Goal: Information Seeking & Learning: Learn about a topic

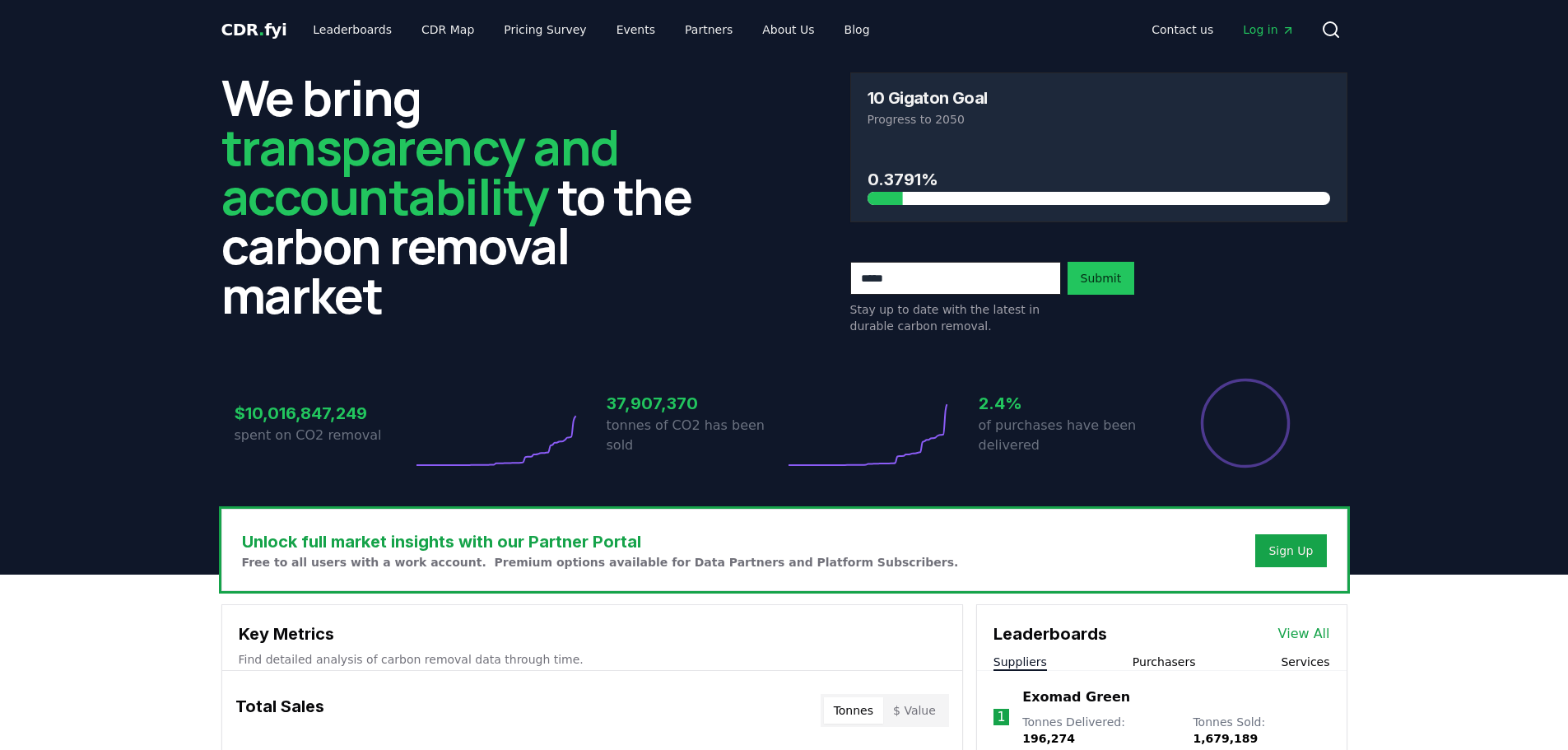
scroll to position [411, 0]
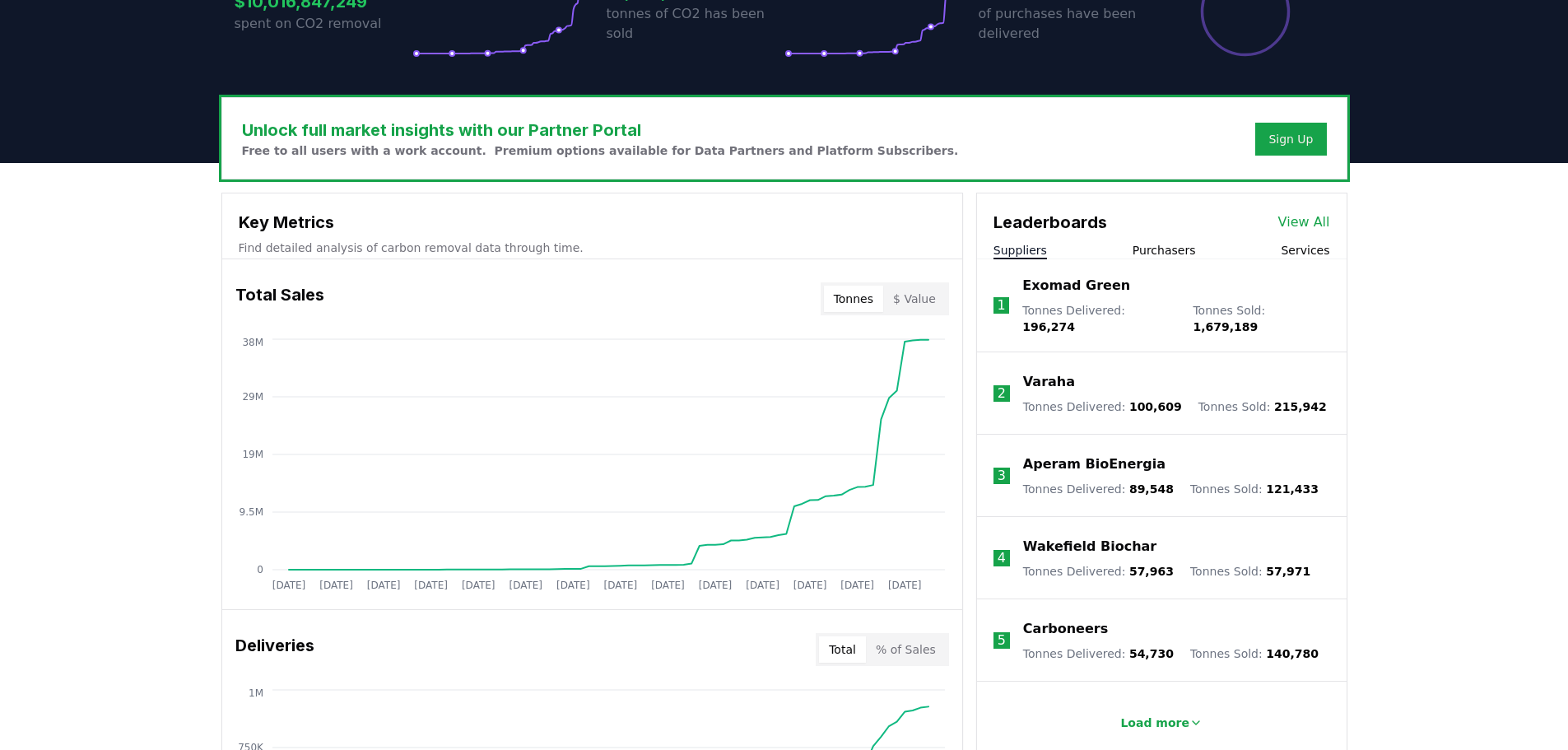
click at [1316, 220] on link "View All" at bounding box center [1305, 222] width 52 height 20
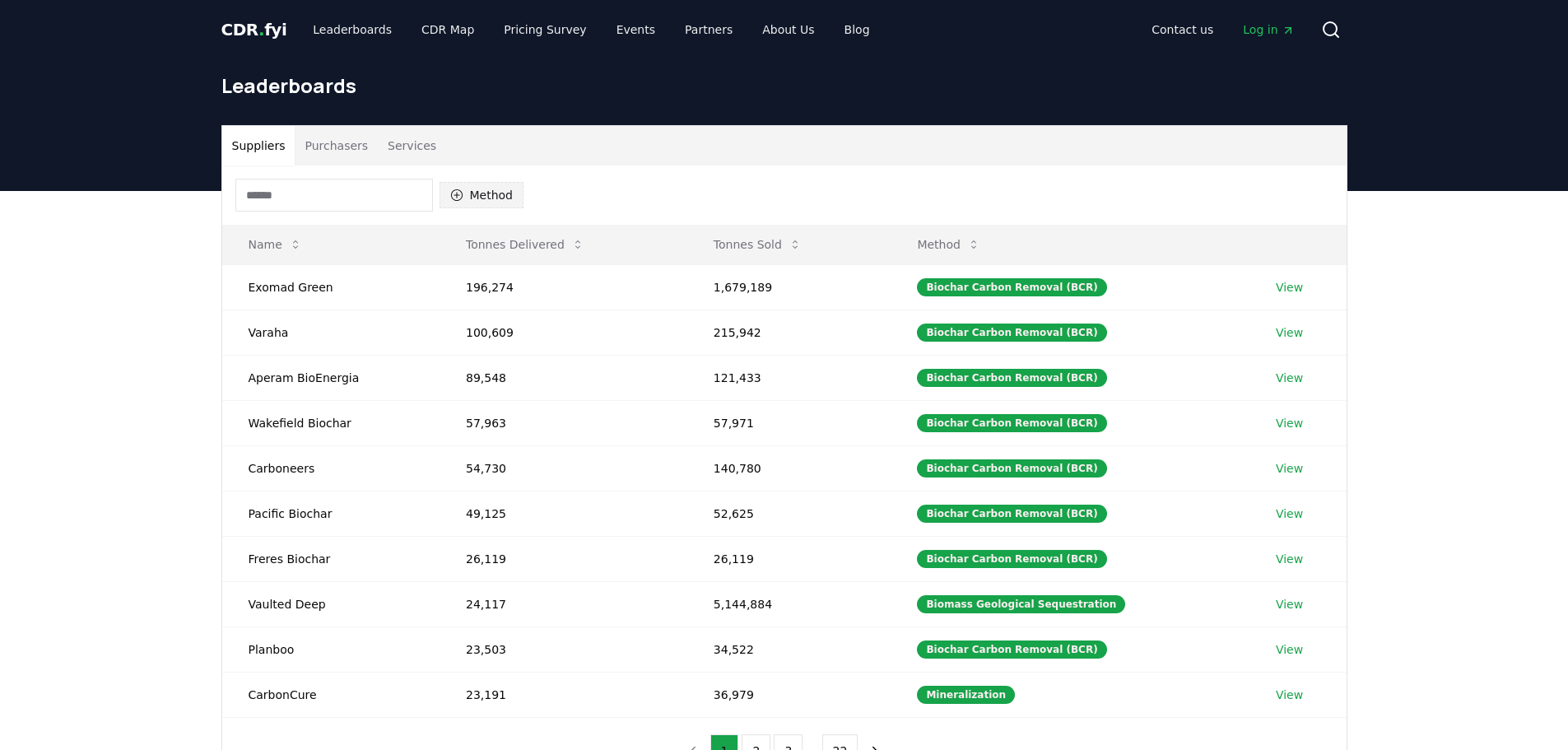
click at [456, 189] on icon "button" at bounding box center [455, 195] width 11 height 11
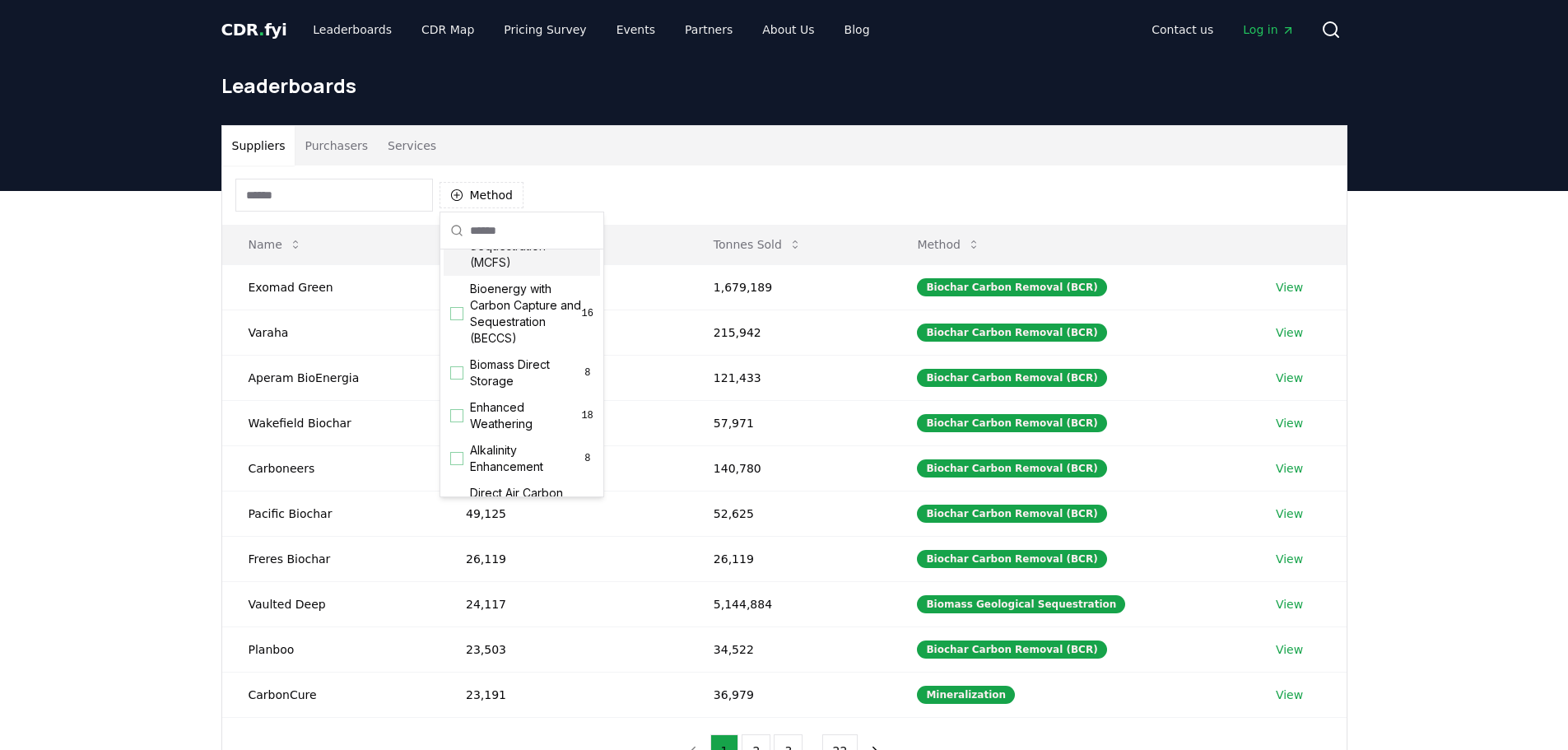
scroll to position [247, 0]
click at [457, 442] on div "Suggestions" at bounding box center [456, 436] width 13 height 13
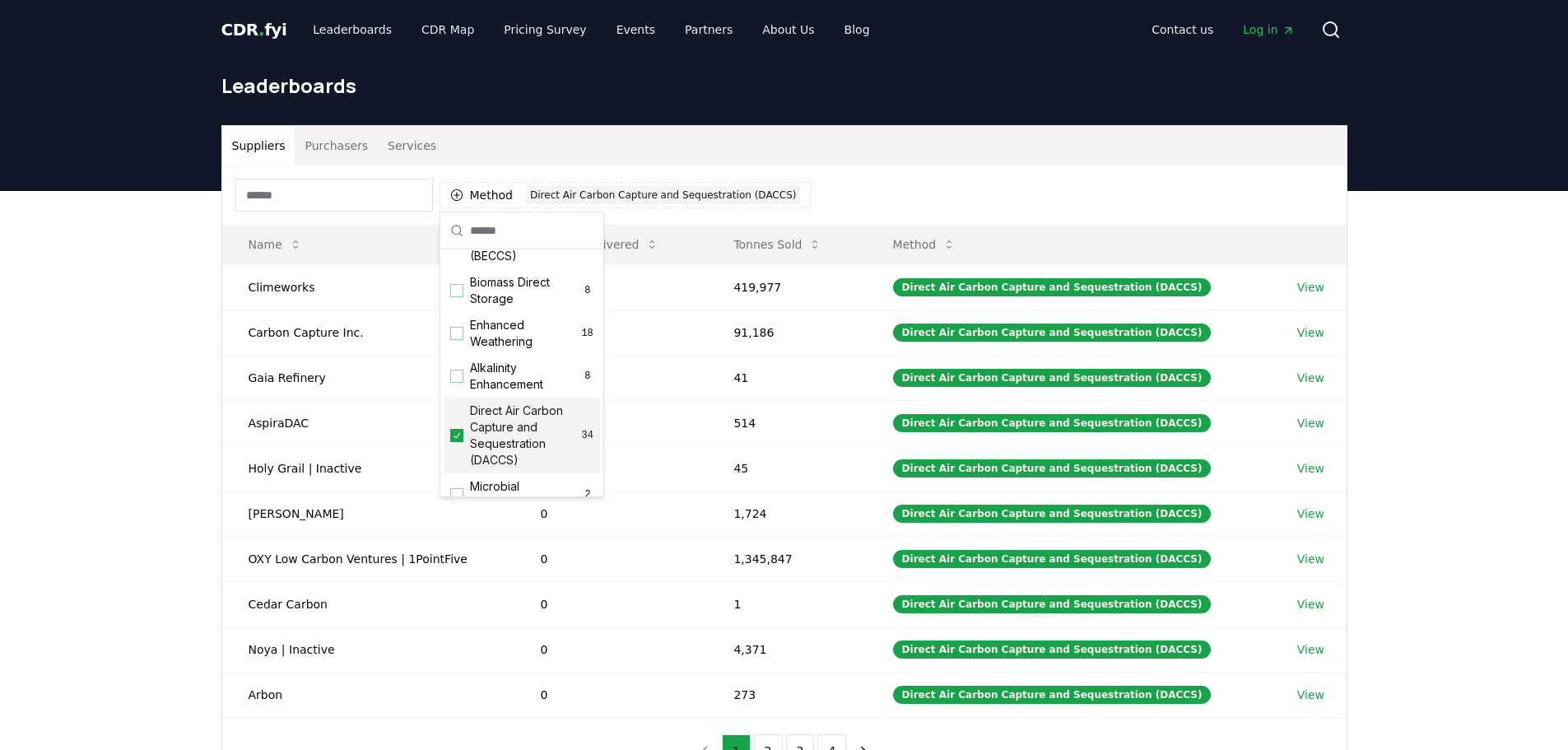
click at [1463, 273] on div "Suppliers Purchasers Services Method 1 Direct Air Carbon Capture and Sequestrat…" at bounding box center [784, 521] width 1568 height 660
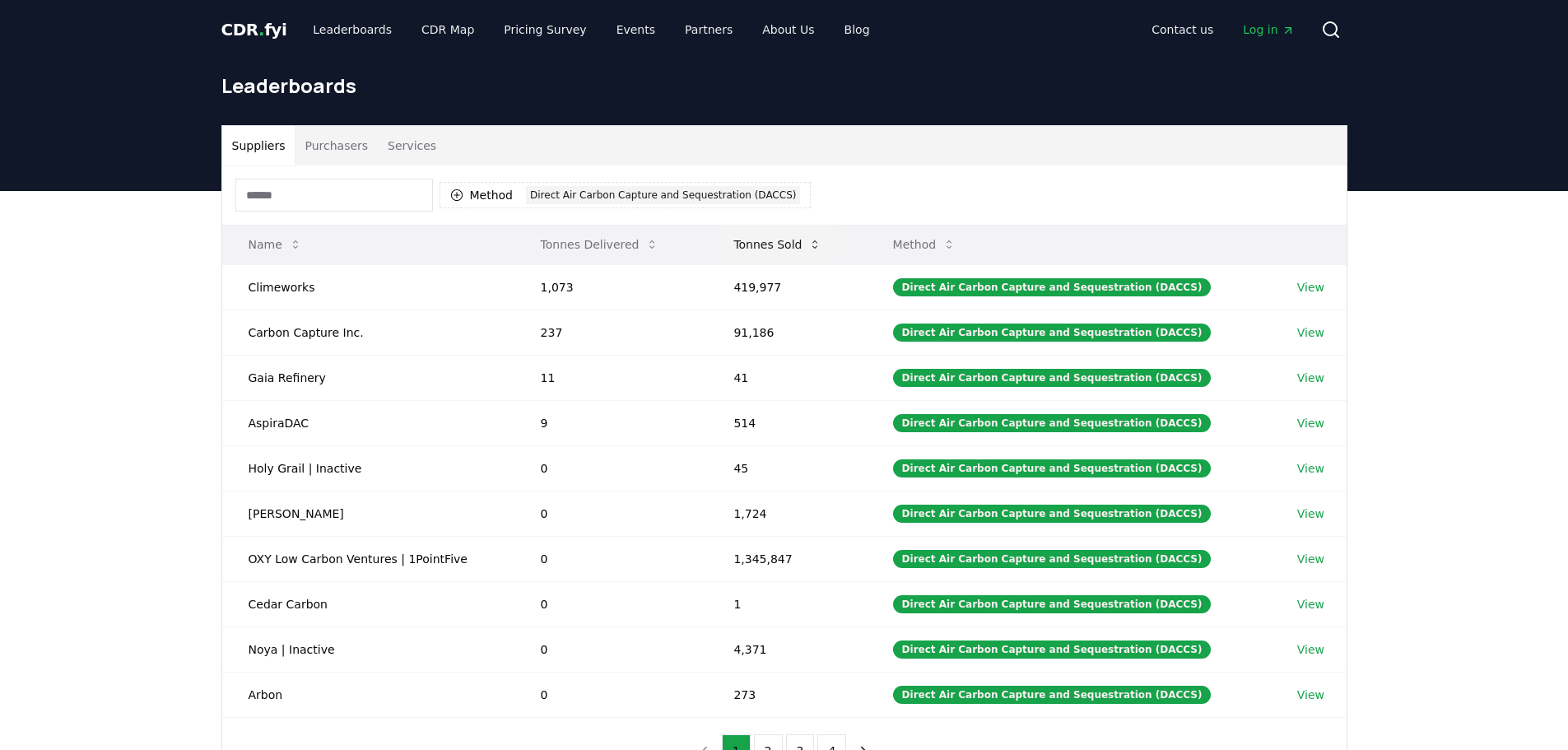
click at [818, 242] on icon at bounding box center [815, 244] width 5 height 8
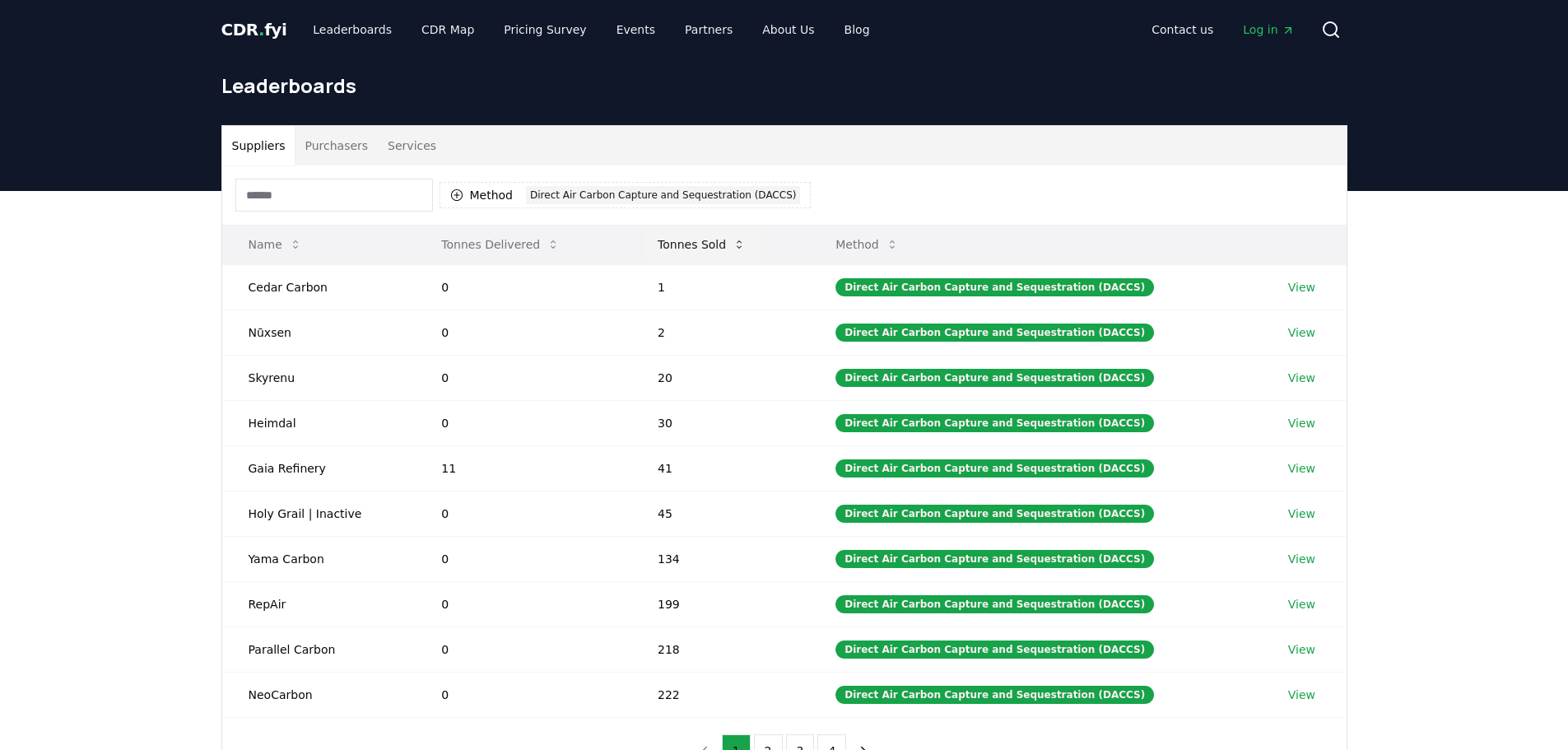
click at [738, 241] on icon at bounding box center [739, 244] width 13 height 13
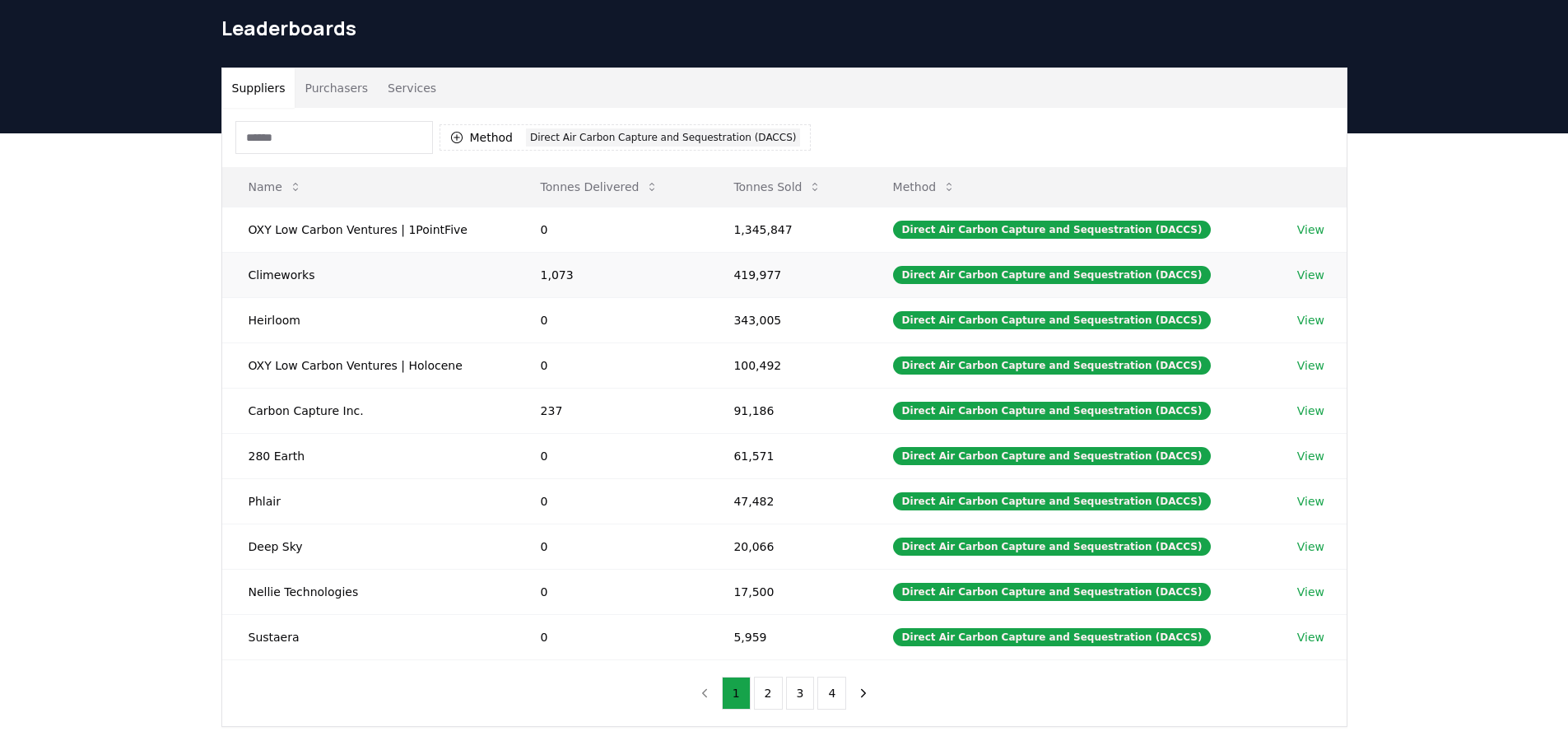
scroll to position [82, 0]
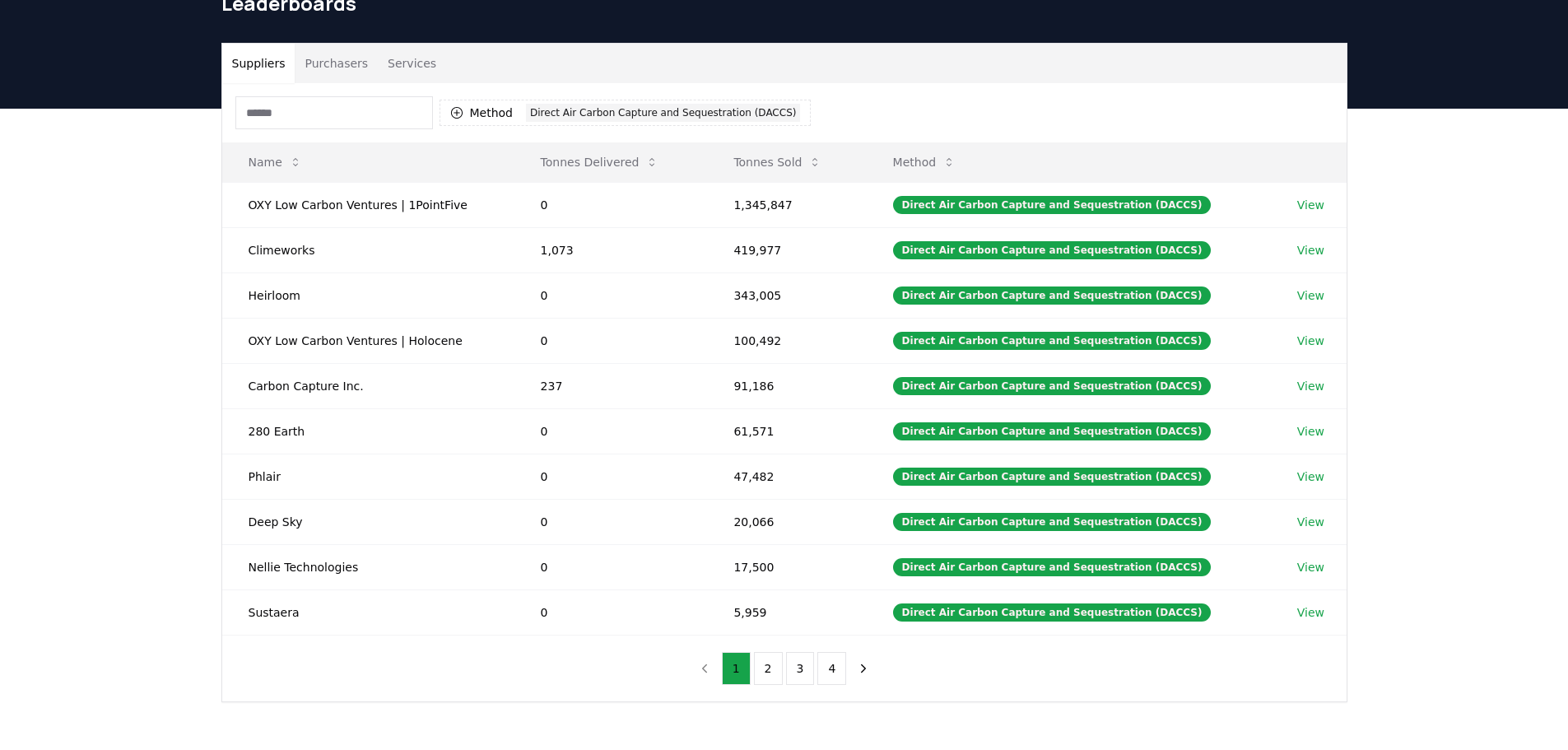
click at [297, 54] on button "Purchasers" at bounding box center [336, 63] width 83 height 39
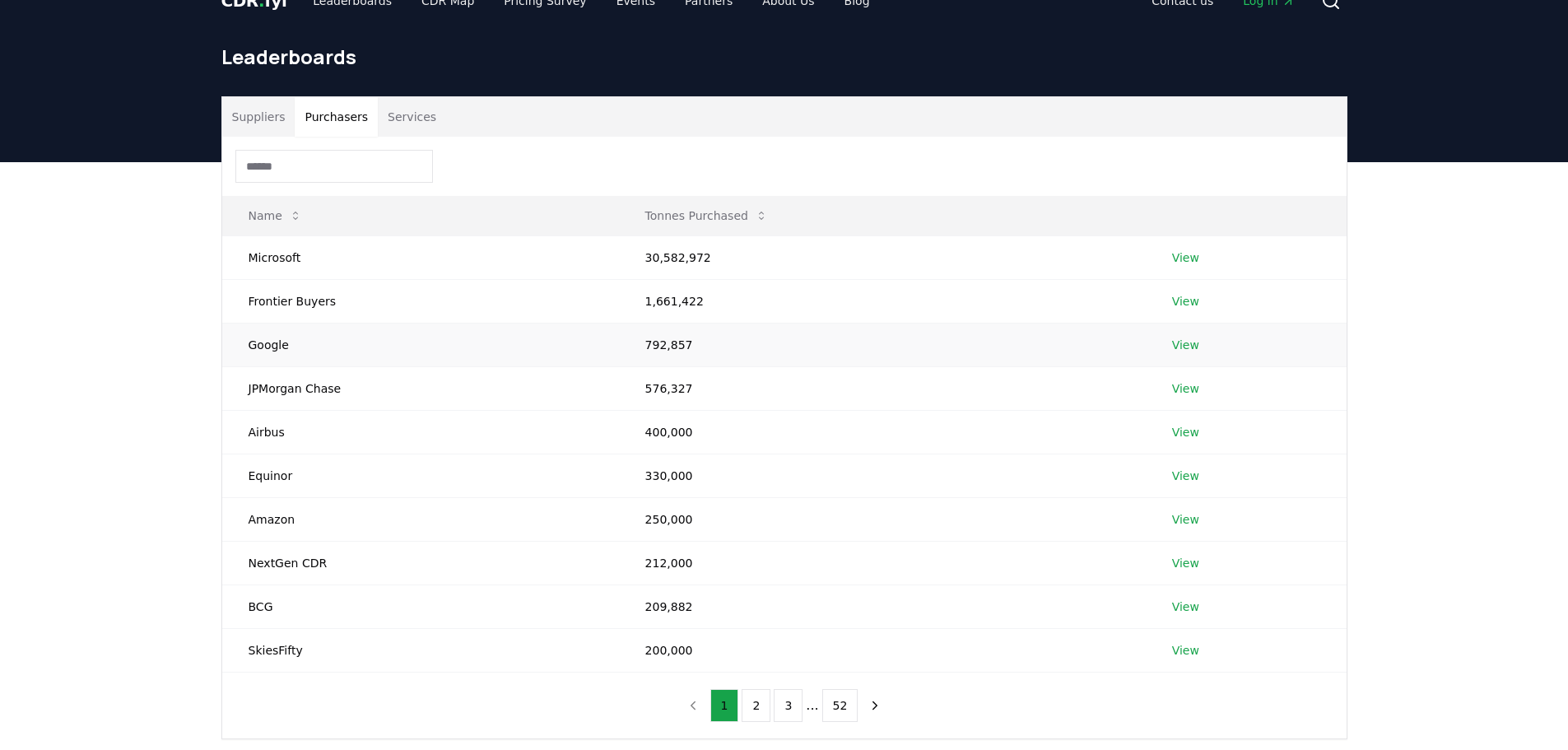
scroll to position [0, 0]
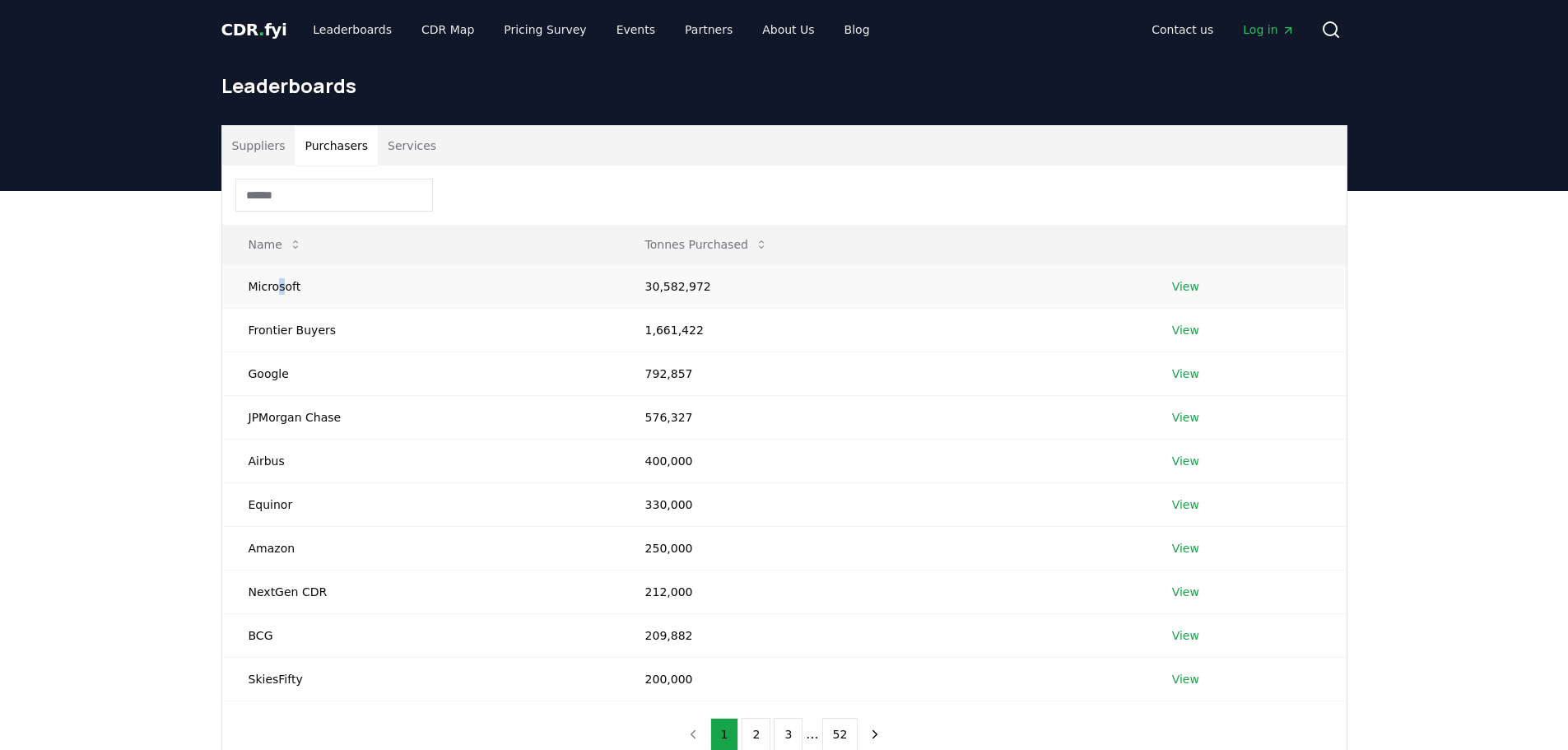
click at [282, 287] on td "Microsoft" at bounding box center [420, 285] width 397 height 44
click at [722, 289] on td "30,582,972" at bounding box center [882, 285] width 527 height 44
click at [1180, 289] on link "View" at bounding box center [1185, 286] width 27 height 17
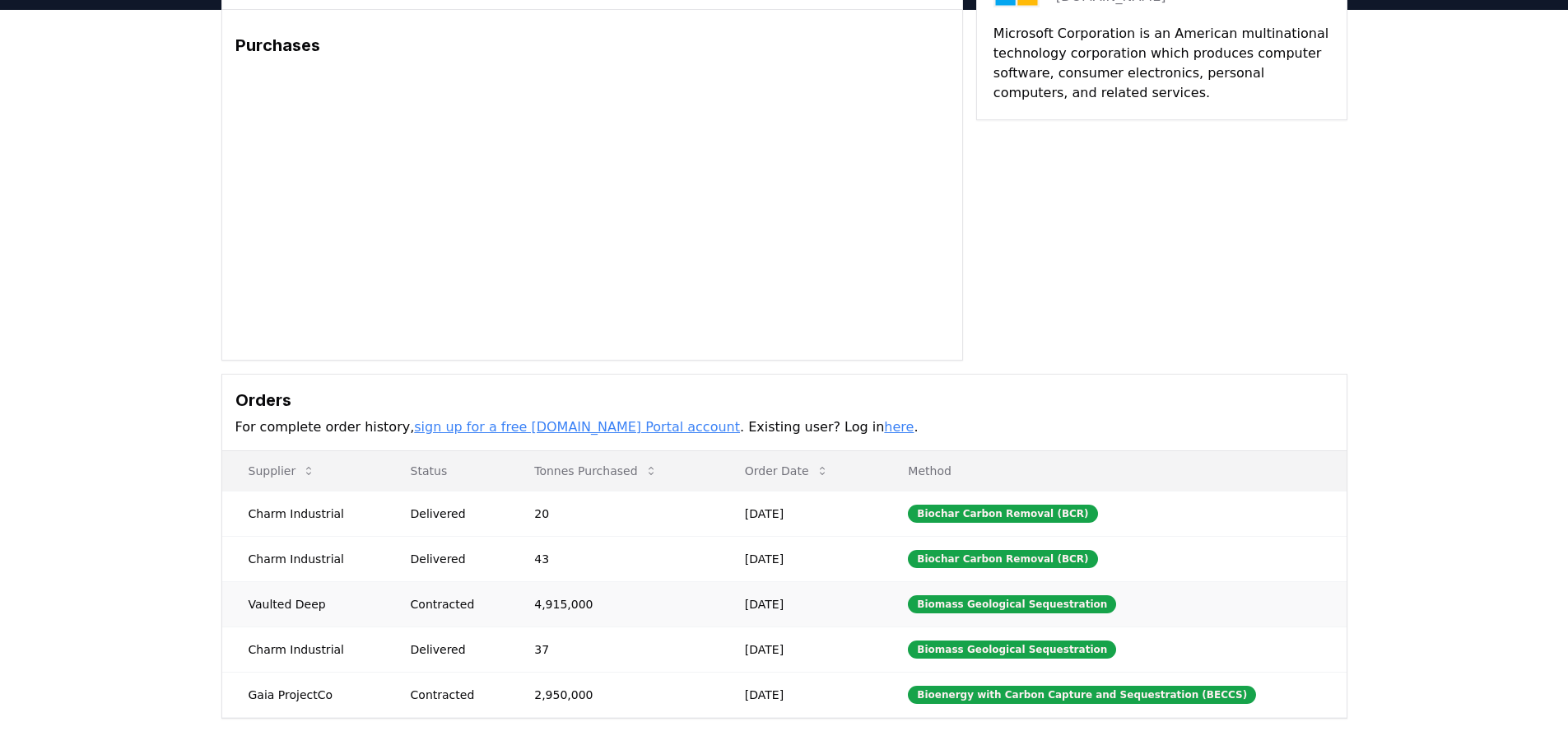
scroll to position [247, 0]
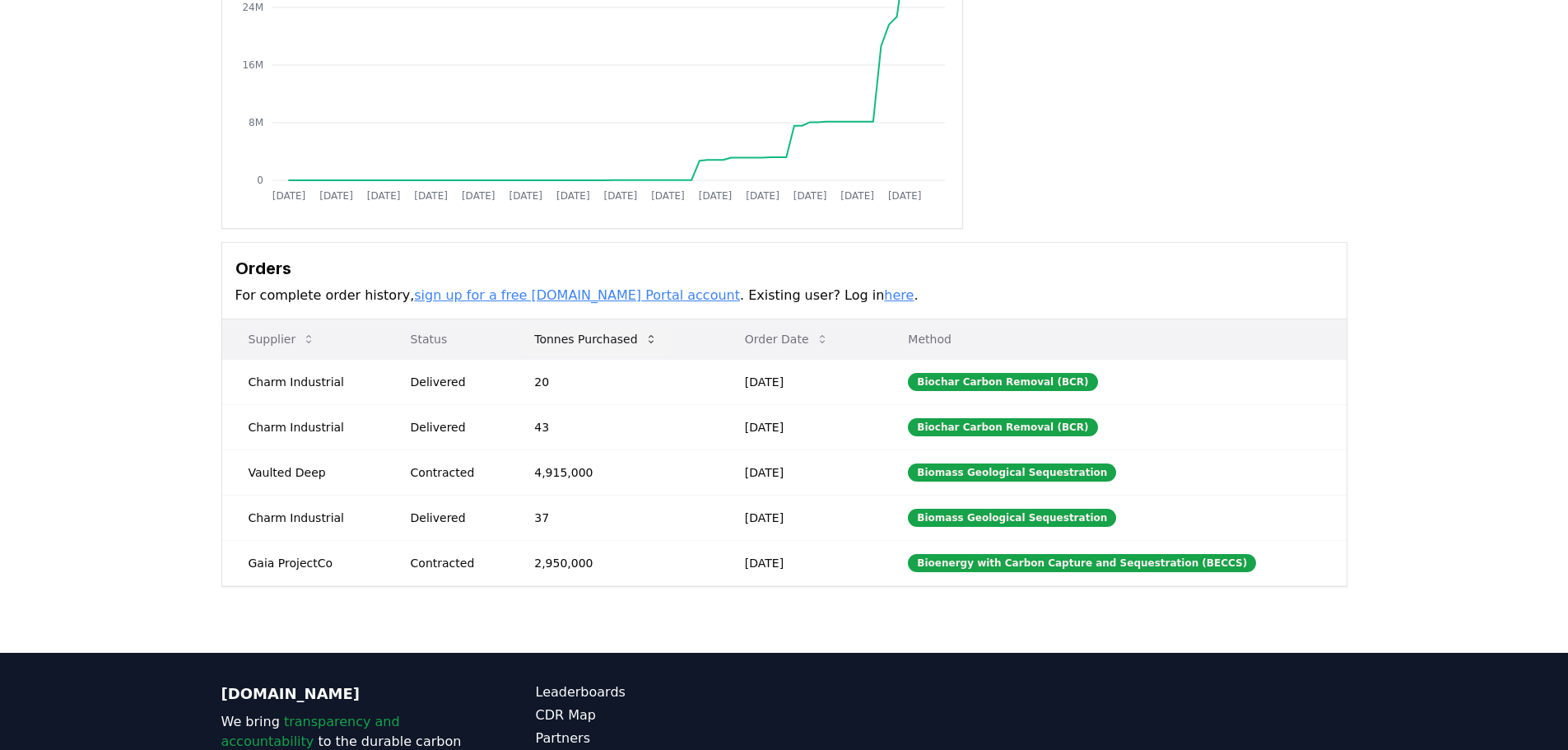
click at [637, 338] on button "Tonnes Purchased" at bounding box center [595, 339] width 149 height 33
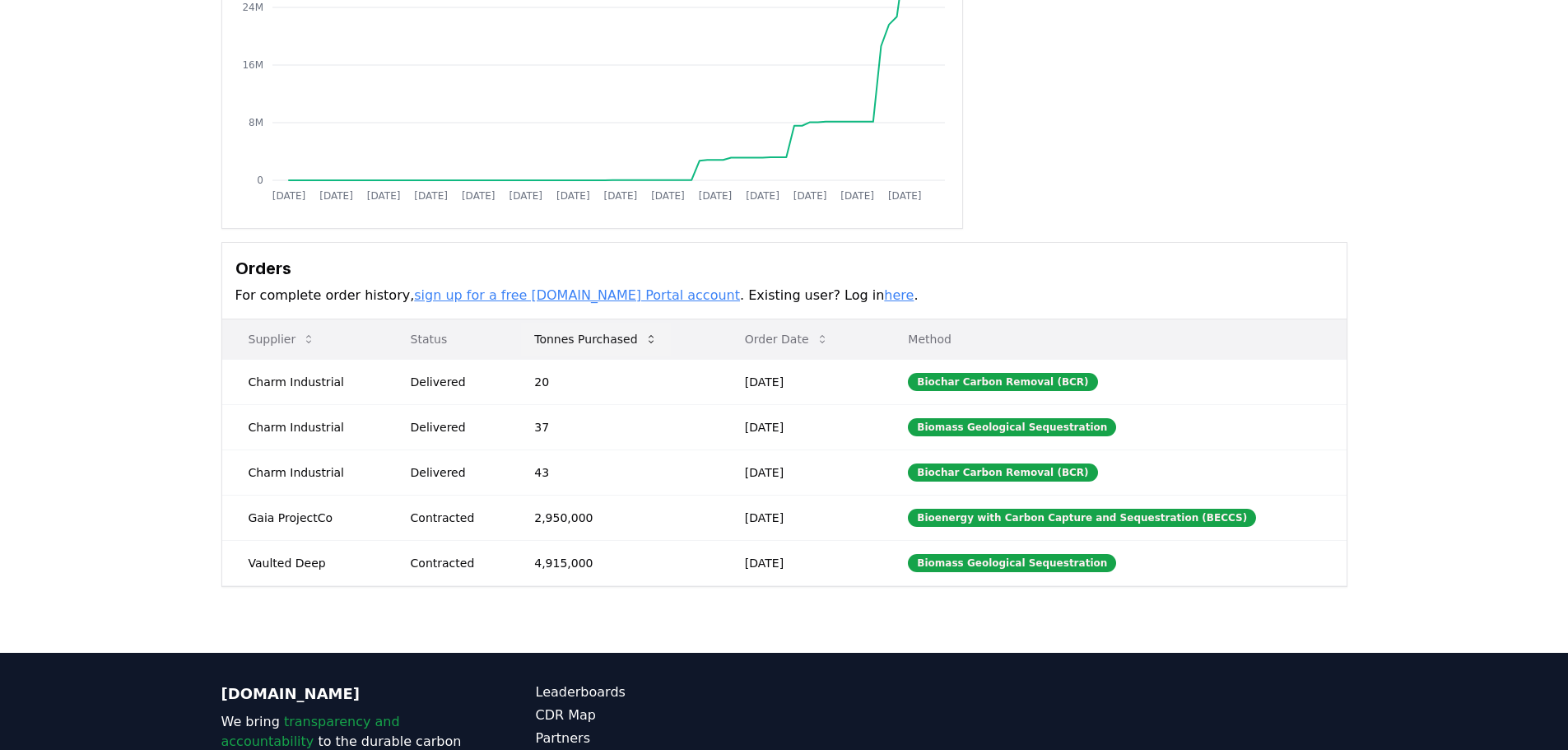
click at [637, 338] on button "Tonnes Purchased" at bounding box center [595, 339] width 149 height 33
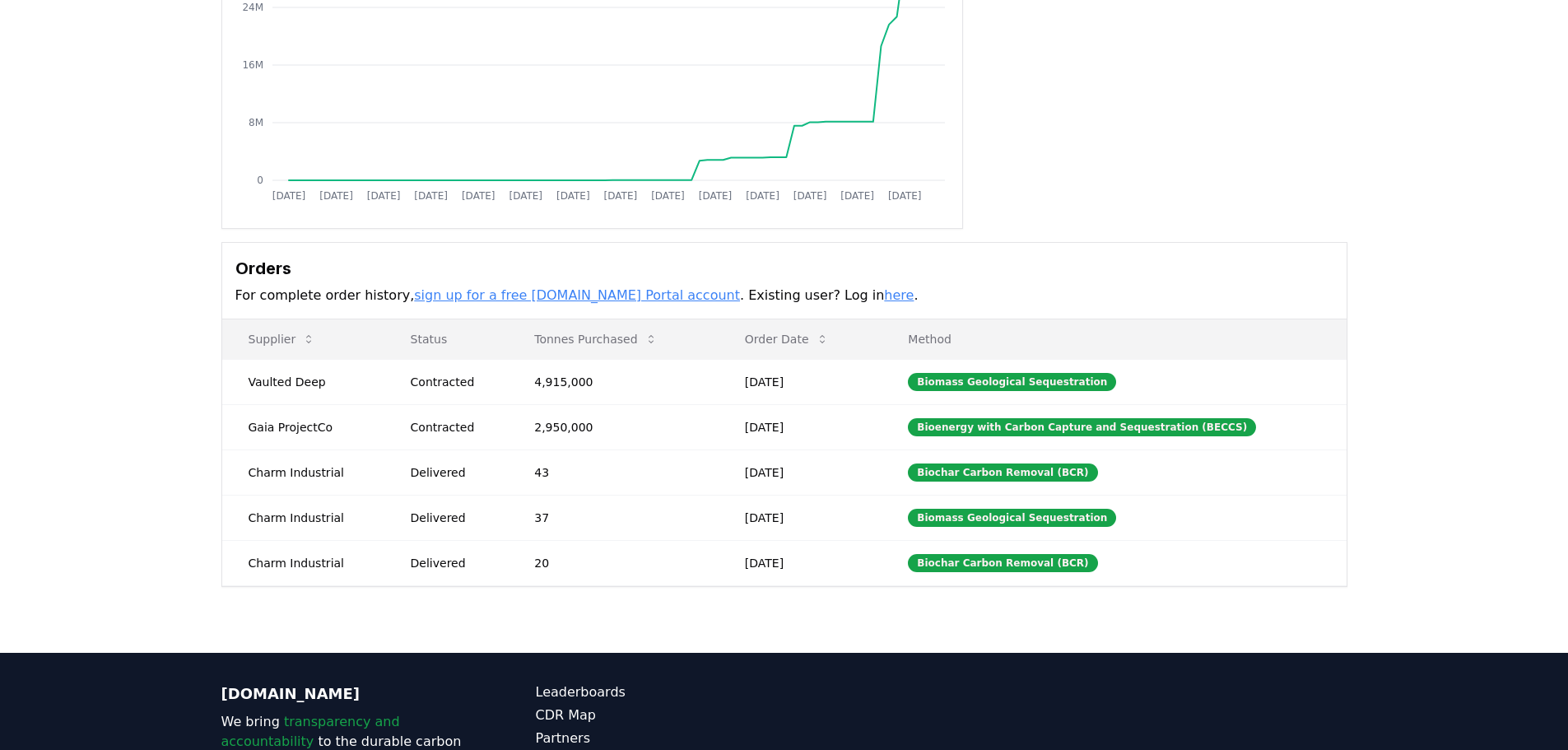
click at [884, 294] on link "here" at bounding box center [899, 295] width 30 height 16
